Goal: Information Seeking & Learning: Learn about a topic

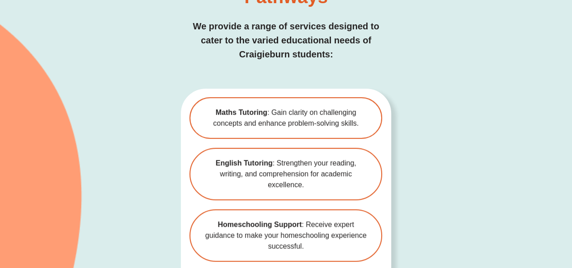
scroll to position [1910, 0]
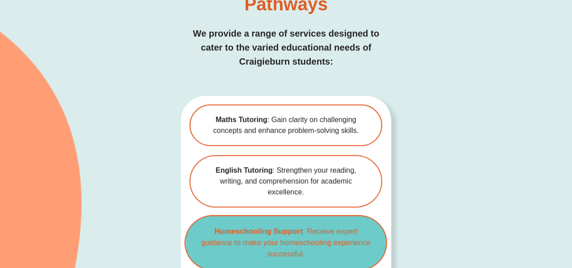
click at [304, 226] on span "Homeschooling Support : Receive expert guidance to make your homeschooling expe…" at bounding box center [286, 243] width 172 height 34
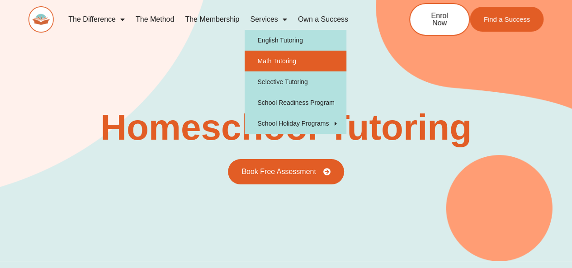
click at [280, 56] on link "Math Tutoring" at bounding box center [295, 61] width 102 height 21
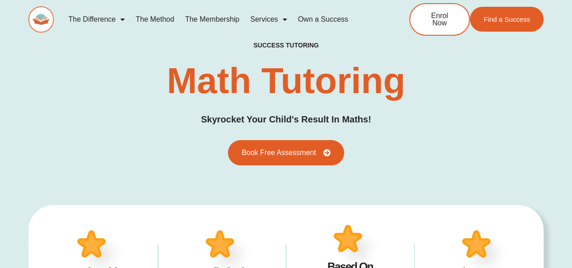
click at [150, 20] on link "The Method" at bounding box center [154, 19] width 49 height 21
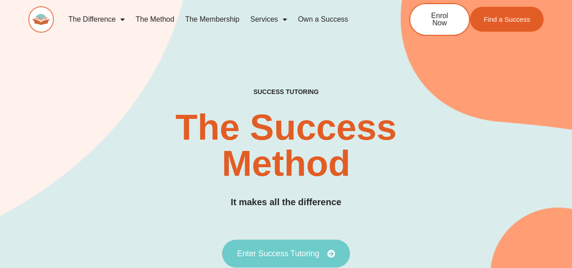
click at [276, 257] on span "Enter Success Tutoring" at bounding box center [278, 253] width 82 height 8
